Goal: Transaction & Acquisition: Purchase product/service

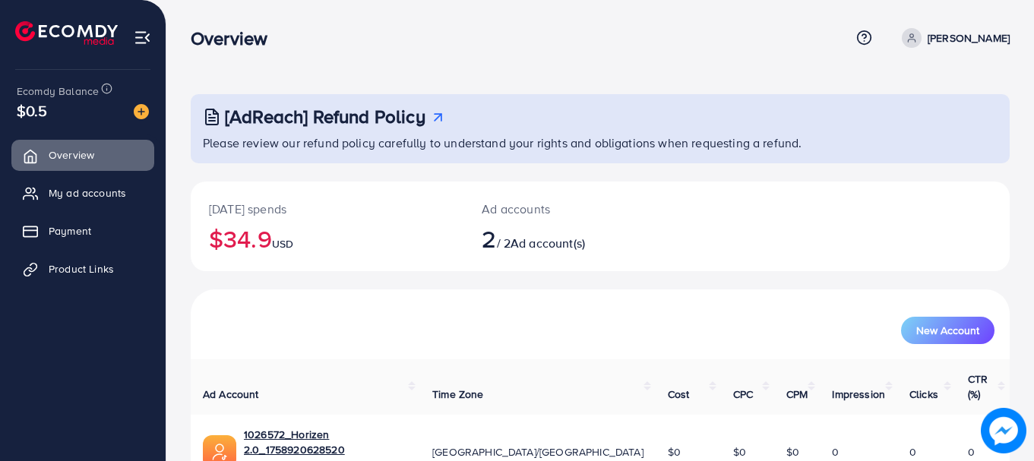
click at [249, 236] on h2 "$34.9 USD" at bounding box center [327, 238] width 236 height 29
click at [293, 244] on span "USD" at bounding box center [282, 243] width 21 height 15
click at [75, 189] on span "My ad accounts" at bounding box center [91, 192] width 78 height 15
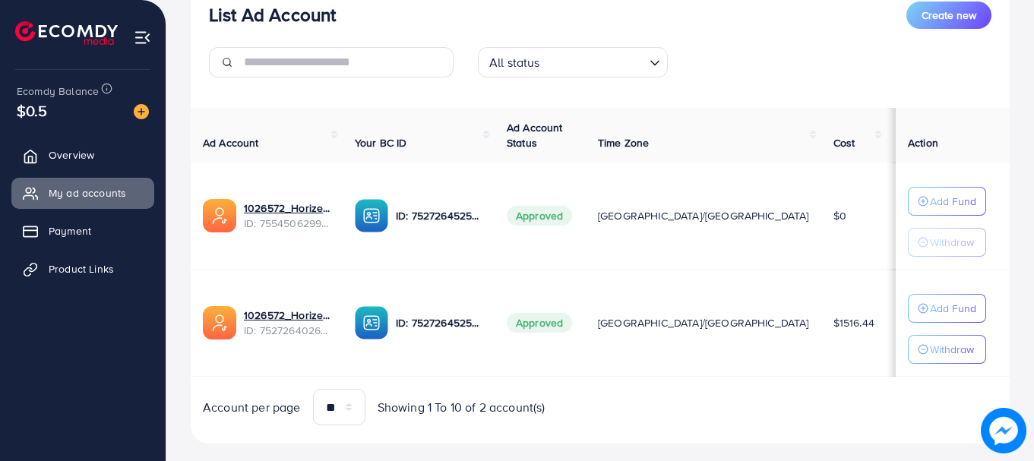
scroll to position [224, 0]
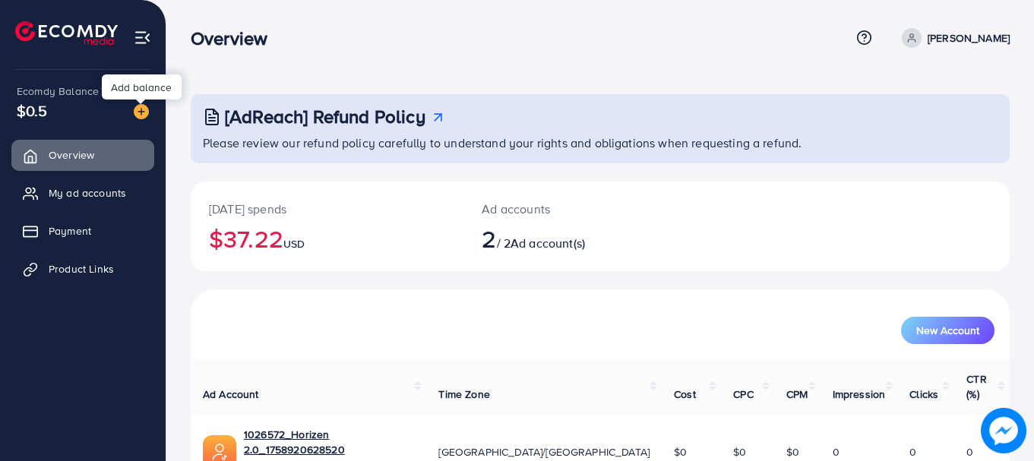
click at [140, 115] on img at bounding box center [141, 111] width 15 height 15
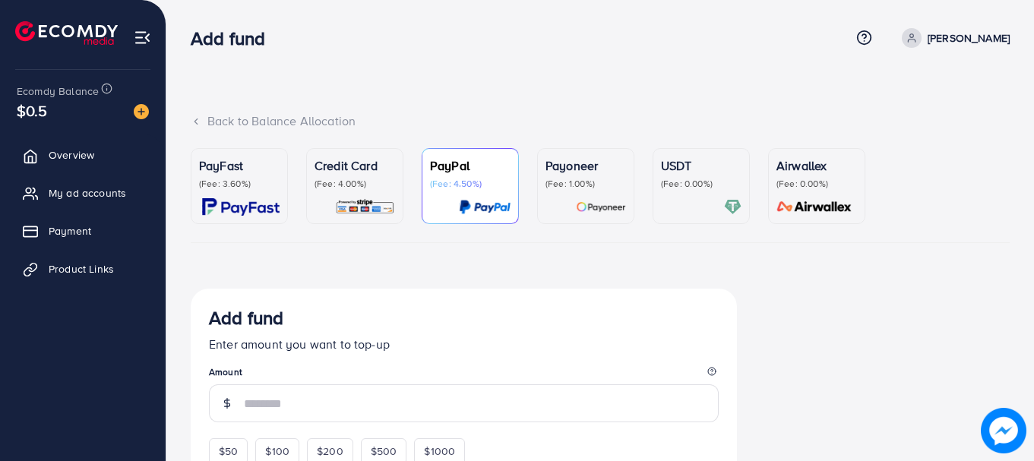
click at [220, 198] on div "PayFast (Fee: 3.60%)" at bounding box center [239, 186] width 81 height 59
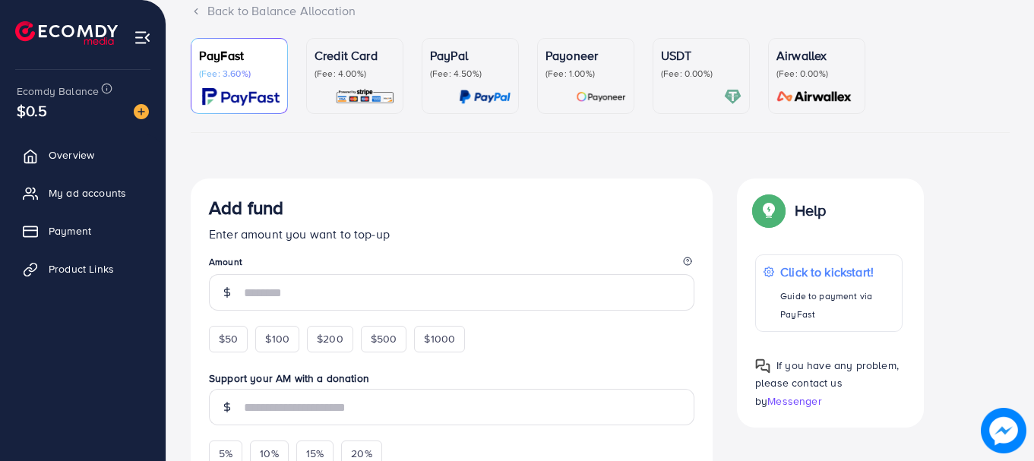
scroll to position [119, 0]
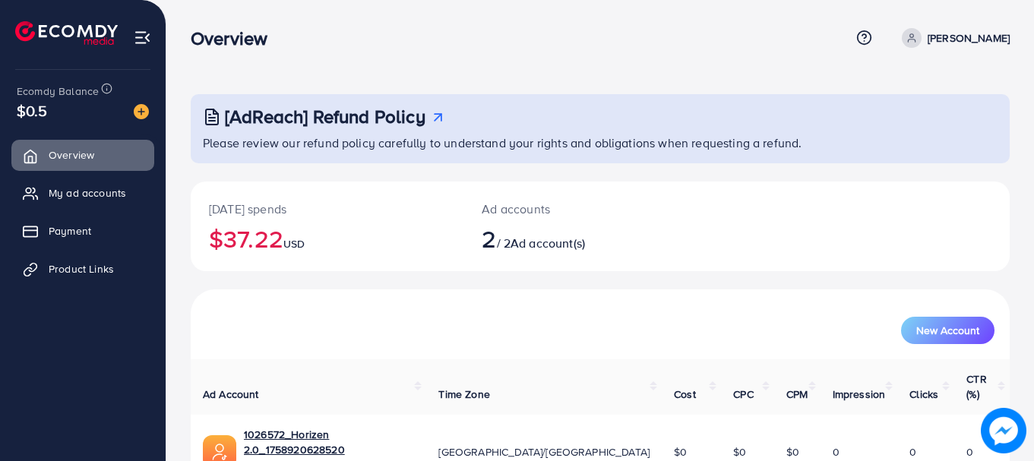
click at [271, 242] on h2 "$37.22 USD" at bounding box center [327, 238] width 236 height 29
click at [211, 234] on h2 "$37.22 USD" at bounding box center [327, 238] width 236 height 29
